Goal: Task Accomplishment & Management: Complete application form

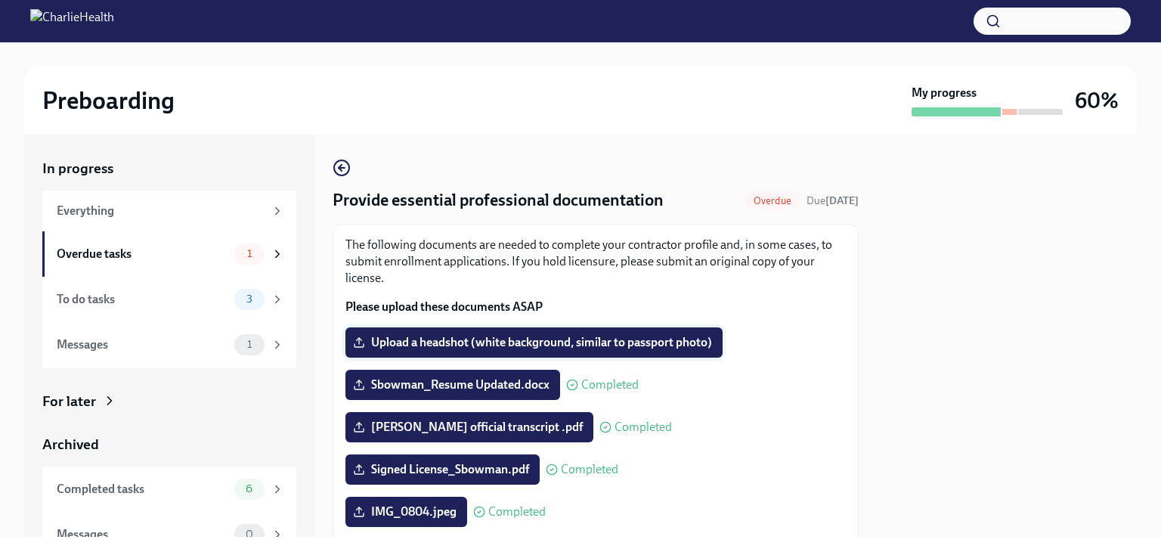
click at [586, 345] on span "Upload a headshot (white background, similar to passport photo)" at bounding box center [534, 342] width 356 height 15
click at [0, 0] on input "Upload a headshot (white background, similar to passport photo)" at bounding box center [0, 0] width 0 height 0
click at [547, 344] on span "Upload a headshot (white background, similar to passport photo)" at bounding box center [534, 342] width 356 height 15
click at [0, 0] on input "Upload a headshot (white background, similar to passport photo)" at bounding box center [0, 0] width 0 height 0
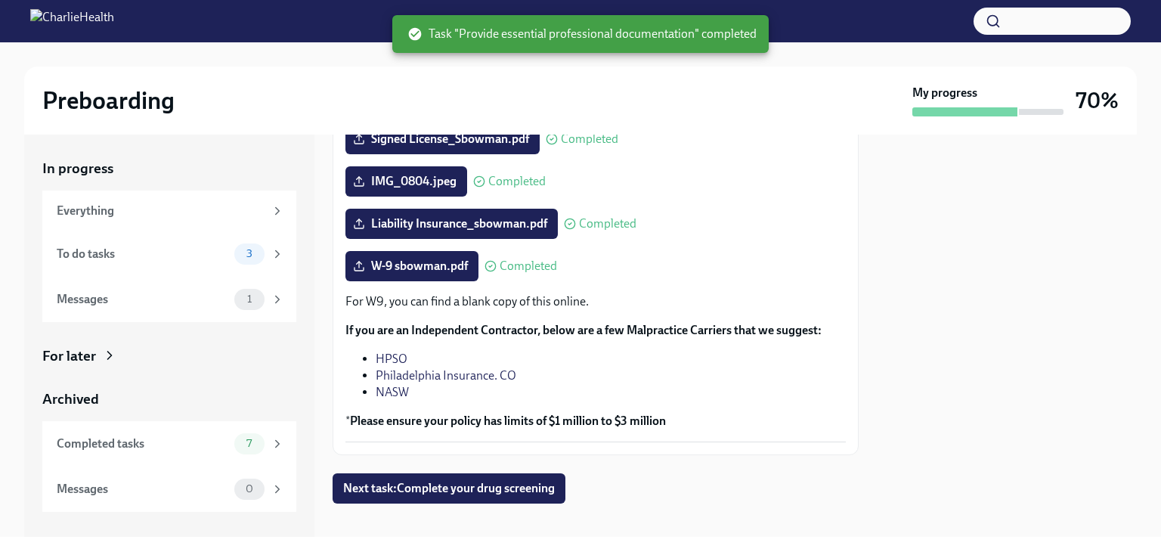
scroll to position [345, 0]
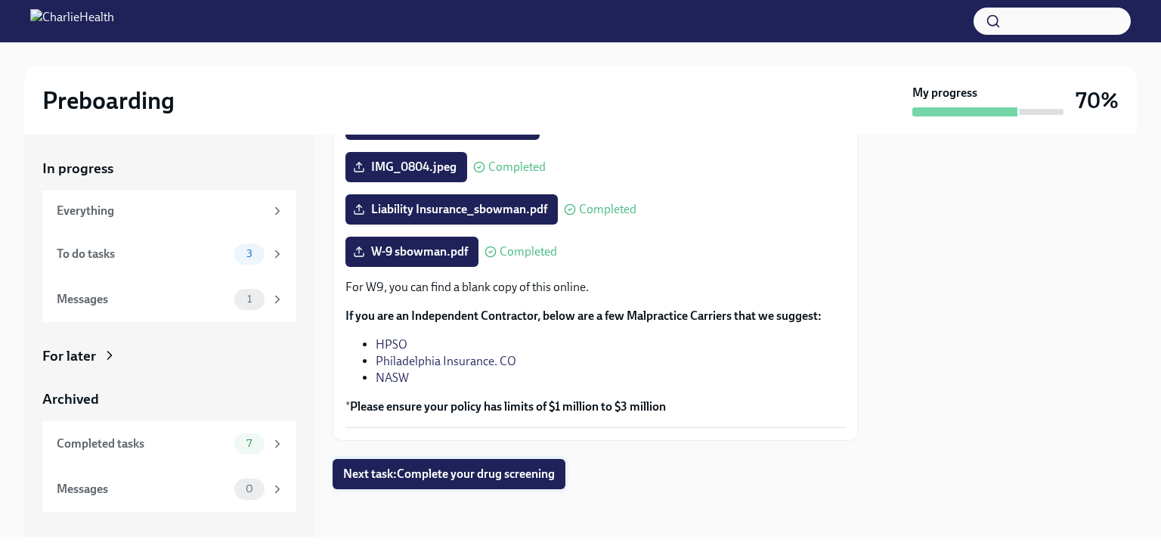
click at [521, 476] on span "Next task : Complete your drug screening" at bounding box center [449, 473] width 212 height 15
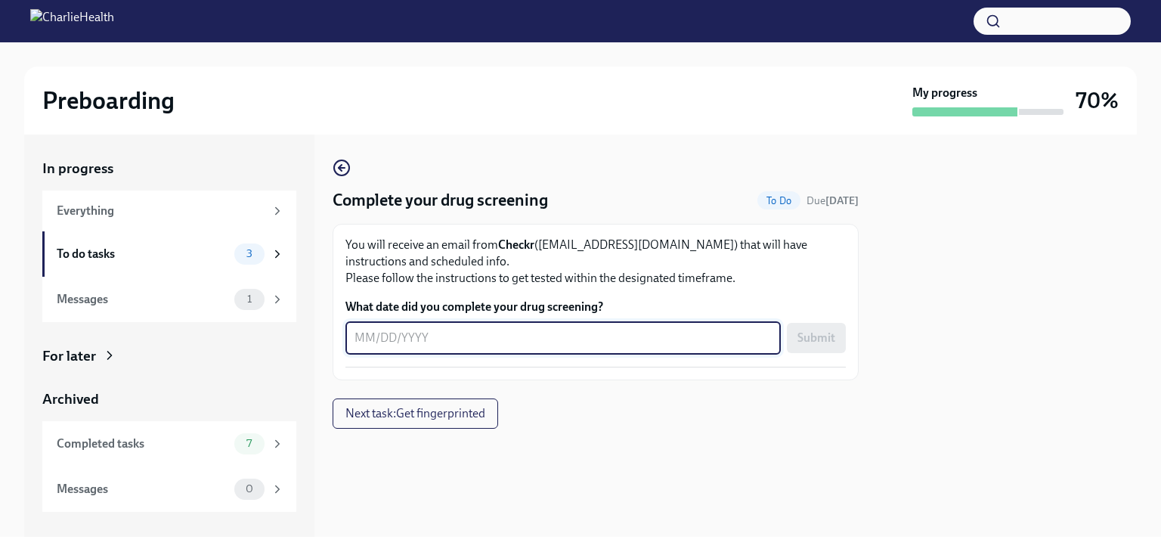
click at [606, 339] on textarea "What date did you complete your drug screening?" at bounding box center [562, 338] width 417 height 18
click at [385, 336] on textarea "[DATE]" at bounding box center [562, 338] width 417 height 18
type textarea "[DATE]"
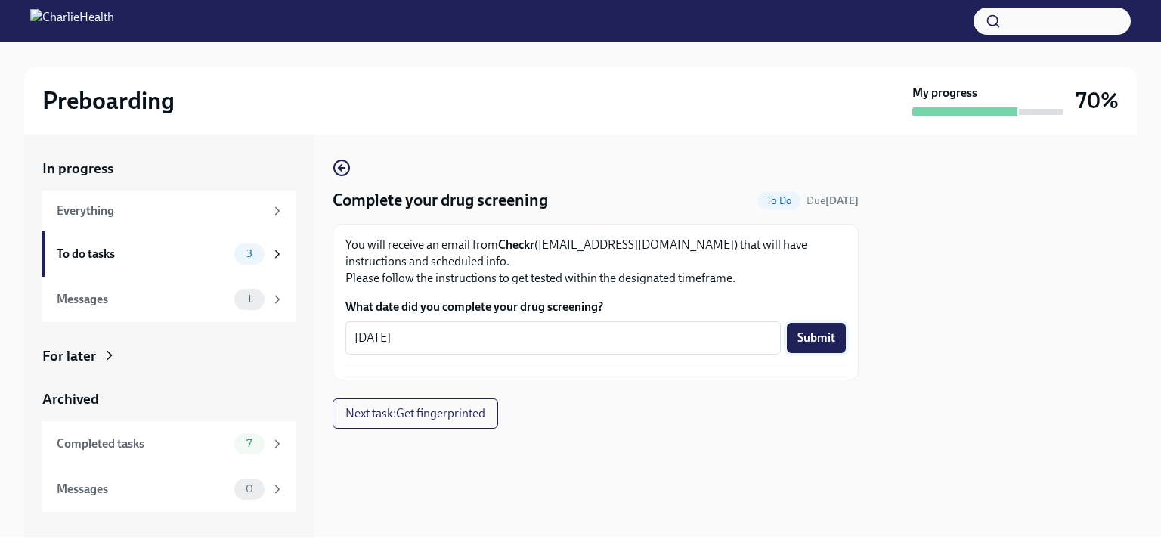
click at [837, 331] on button "Submit" at bounding box center [816, 338] width 59 height 30
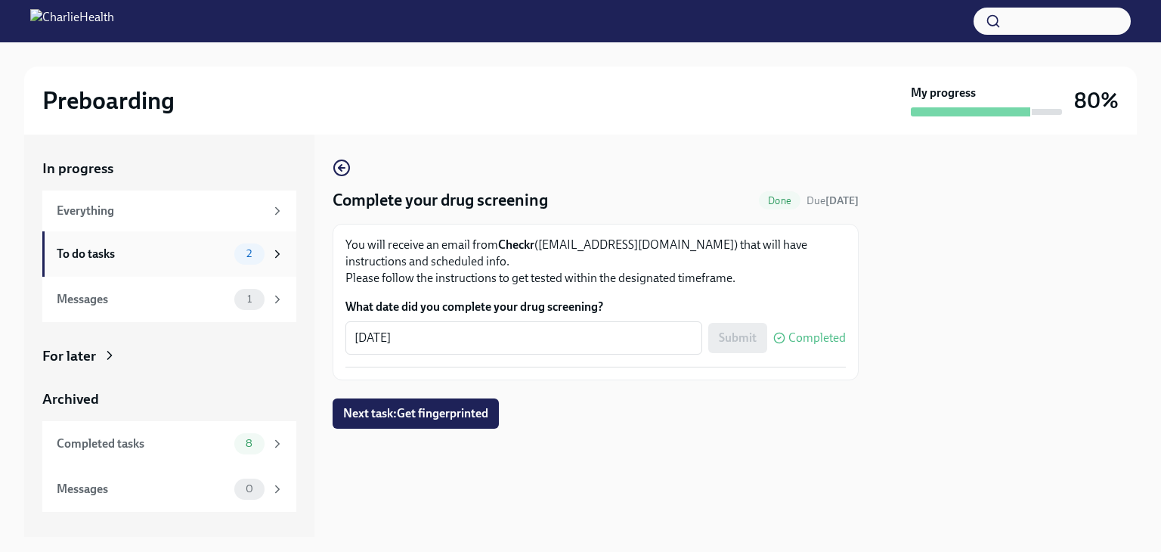
click at [116, 258] on div "To do tasks" at bounding box center [143, 254] width 172 height 17
